Goal: Task Accomplishment & Management: Use online tool/utility

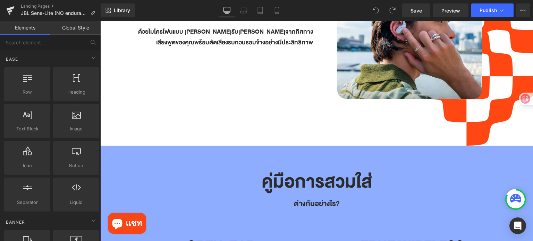
scroll to position [1666, 0]
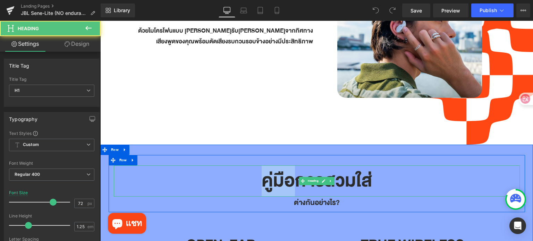
drag, startPoint x: 275, startPoint y: 153, endPoint x: 258, endPoint y: 152, distance: 16.3
click at [258, 166] on h1 "คู่มือการสวมใส่" at bounding box center [317, 181] width 406 height 31
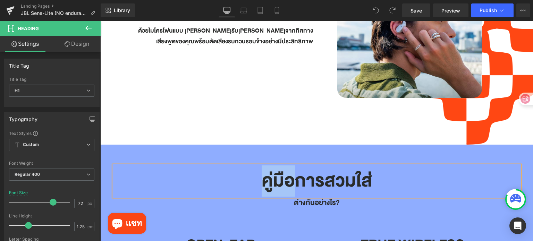
click at [291, 166] on h1 "คู่มือการสวมใส่" at bounding box center [317, 181] width 406 height 31
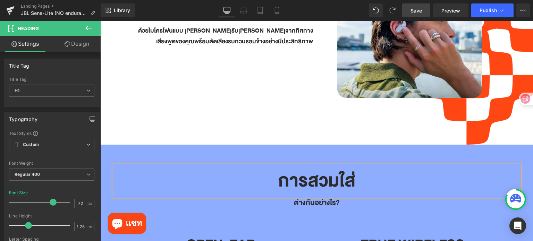
click at [409, 9] on link "Save" at bounding box center [416, 10] width 28 height 14
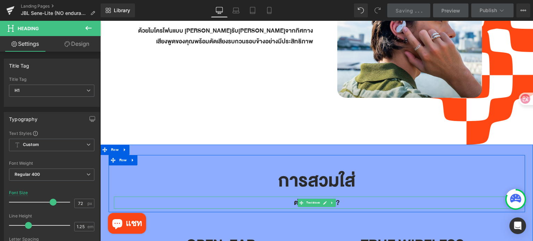
click at [293, 197] on p "ต่างกันอย่างไร?" at bounding box center [317, 203] width 406 height 12
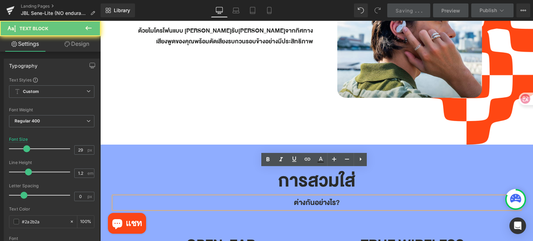
click at [293, 197] on p "ต่างกันอย่างไร?" at bounding box center [317, 203] width 406 height 12
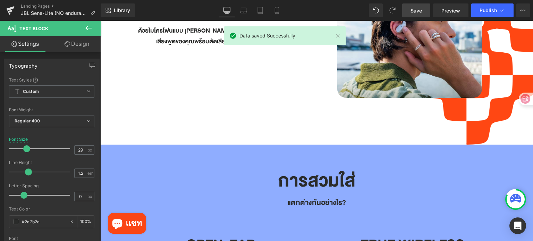
drag, startPoint x: 426, startPoint y: 9, endPoint x: 191, endPoint y: 135, distance: 267.0
click at [426, 9] on link "Save" at bounding box center [416, 10] width 28 height 14
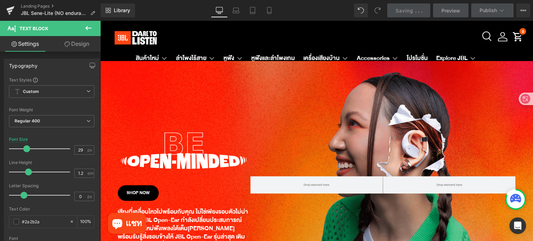
scroll to position [0, 0]
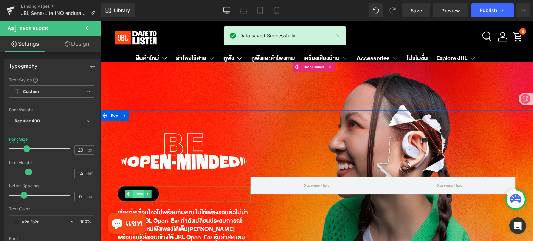
click at [138, 194] on span "Button" at bounding box center [138, 194] width 12 height 8
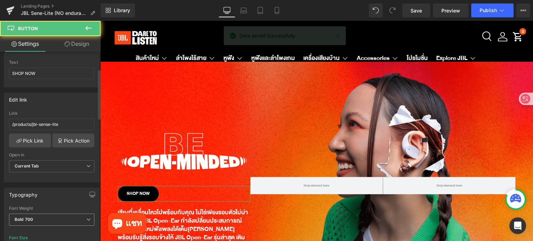
scroll to position [104, 0]
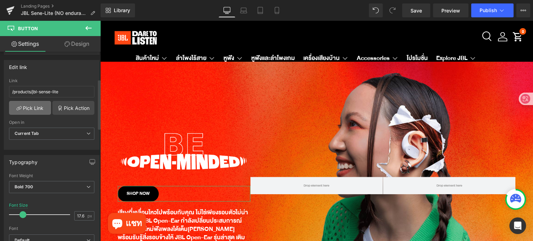
click at [29, 109] on link "Pick Link" at bounding box center [30, 108] width 42 height 14
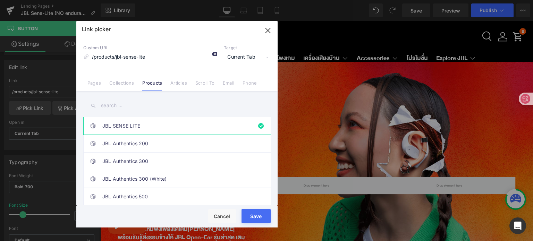
click at [216, 54] on icon at bounding box center [214, 54] width 6 height 6
click at [140, 125] on link "JBL SENSE LITE" at bounding box center [178, 125] width 153 height 17
click at [246, 219] on button "Save" at bounding box center [256, 216] width 29 height 14
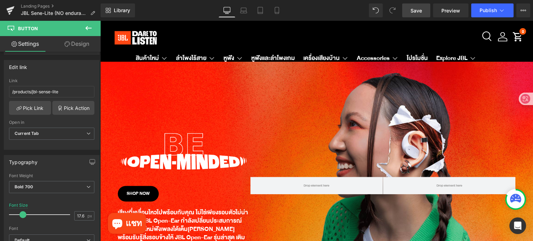
click at [411, 10] on link "Save" at bounding box center [416, 10] width 28 height 14
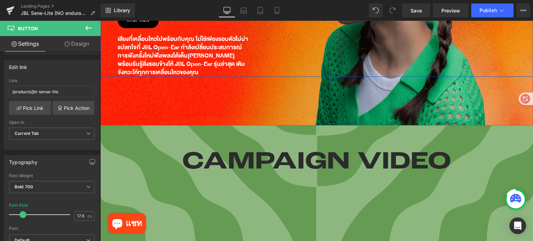
scroll to position [312, 0]
